Goal: Find specific page/section: Find specific page/section

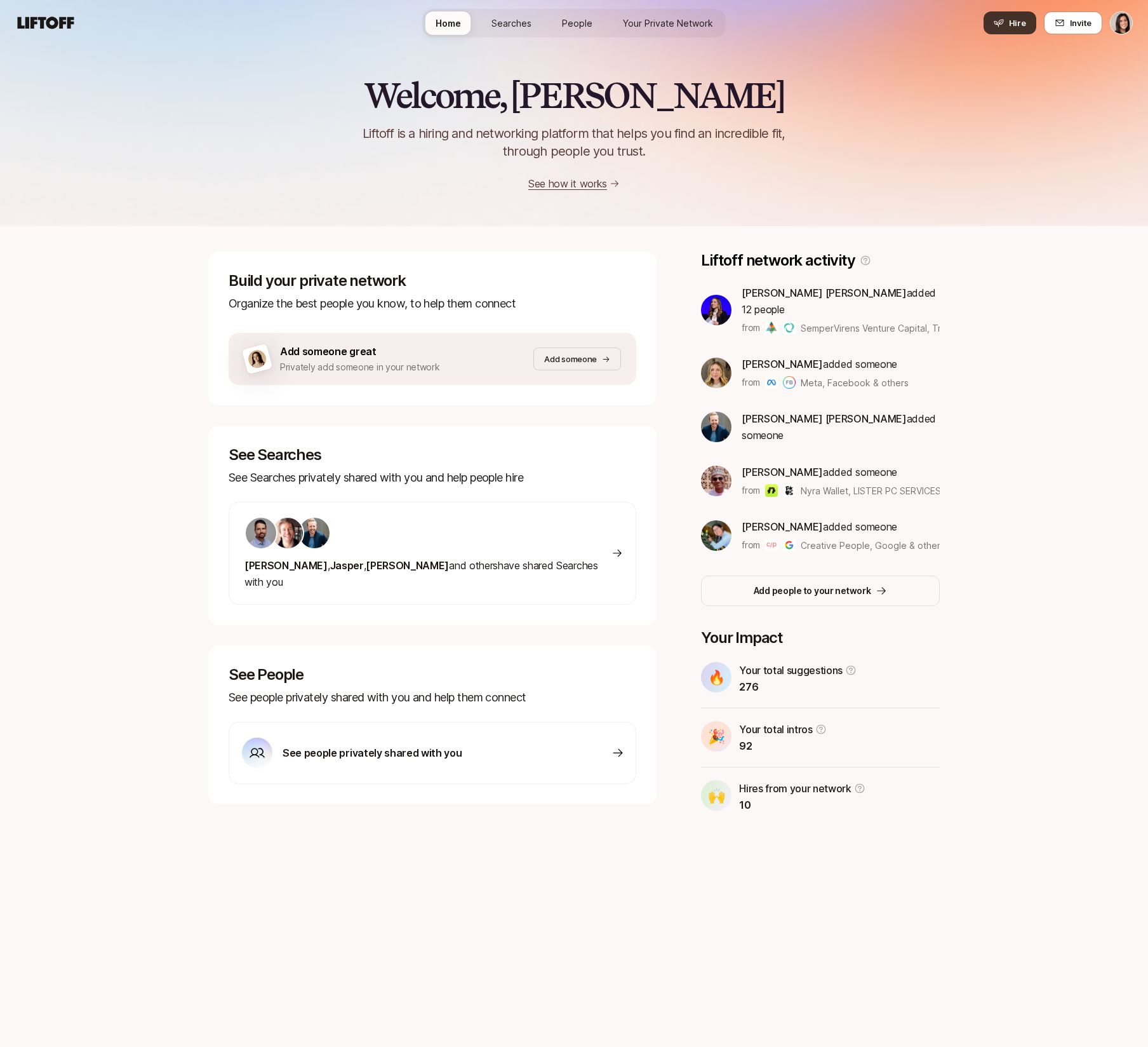
click at [1004, 18] on icon at bounding box center [999, 23] width 10 height 10
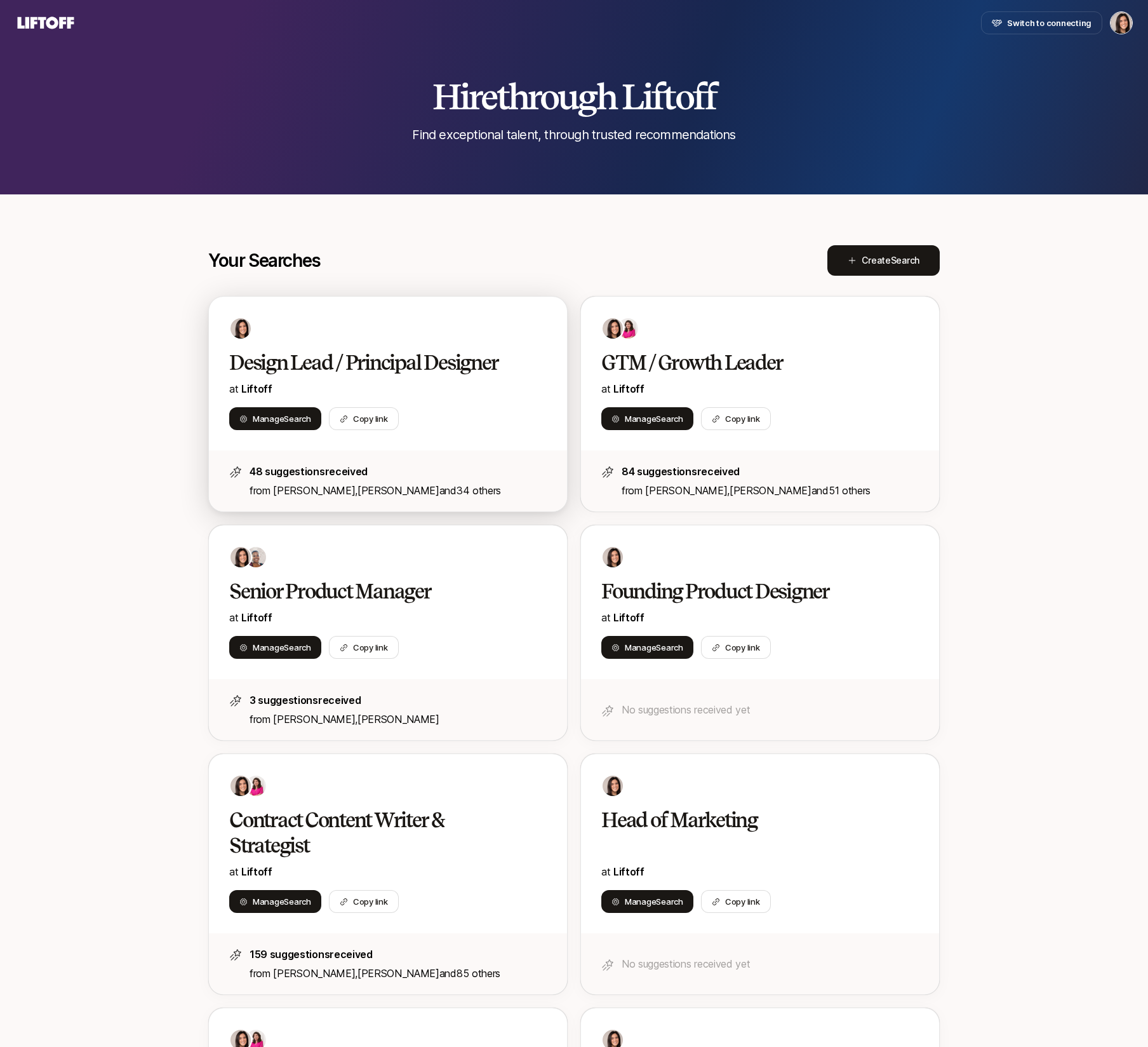
click at [525, 392] on p "at Liftoff" at bounding box center [388, 389] width 317 height 17
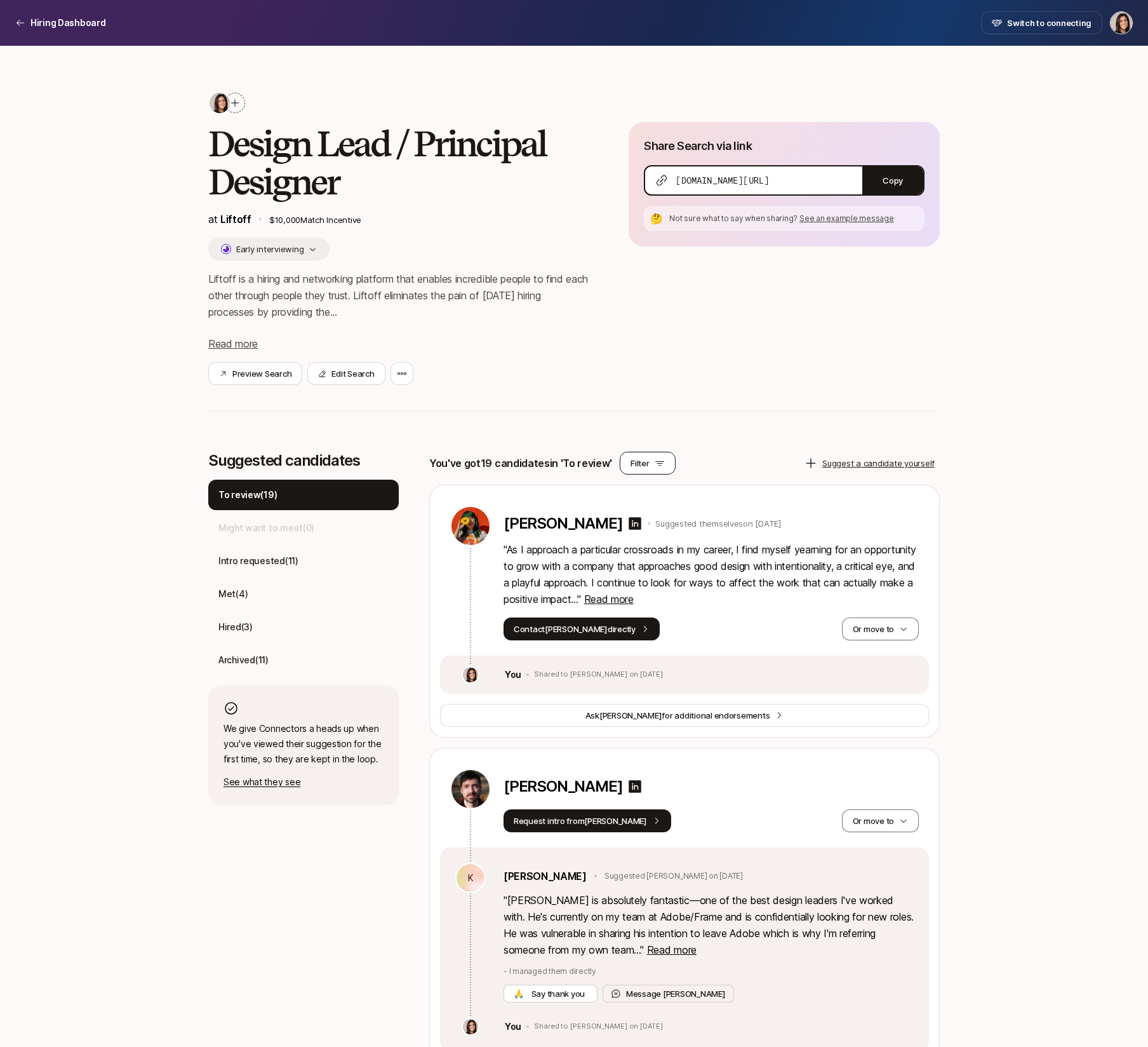
click at [646, 461] on button "Filter" at bounding box center [648, 462] width 56 height 23
